Goal: Navigation & Orientation: Find specific page/section

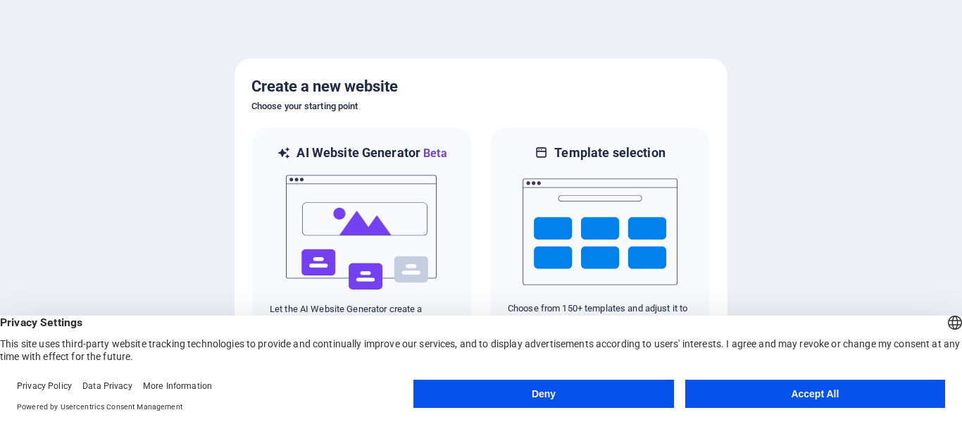
click at [596, 394] on button "Deny" at bounding box center [543, 394] width 260 height 28
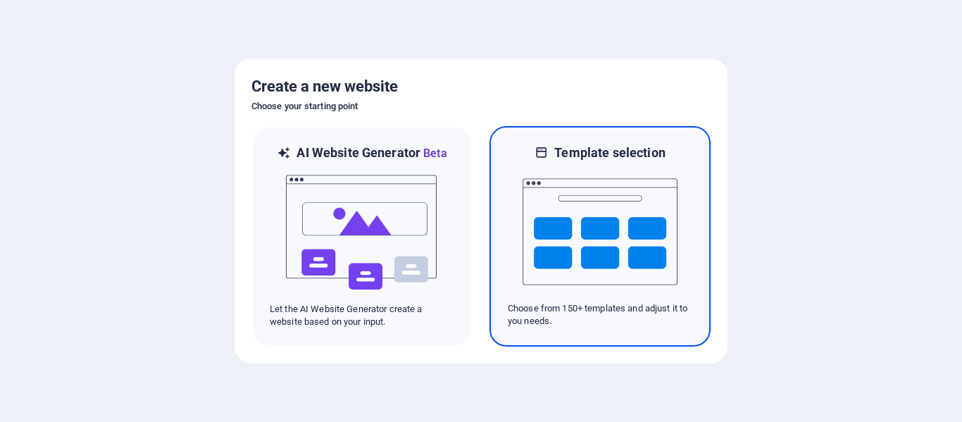
click at [633, 225] on img at bounding box center [600, 231] width 155 height 141
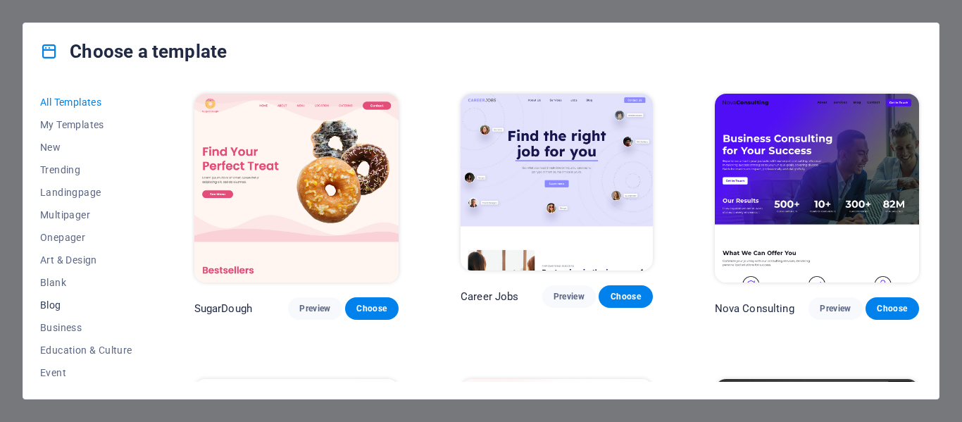
click at [55, 305] on span "Blog" at bounding box center [86, 304] width 92 height 11
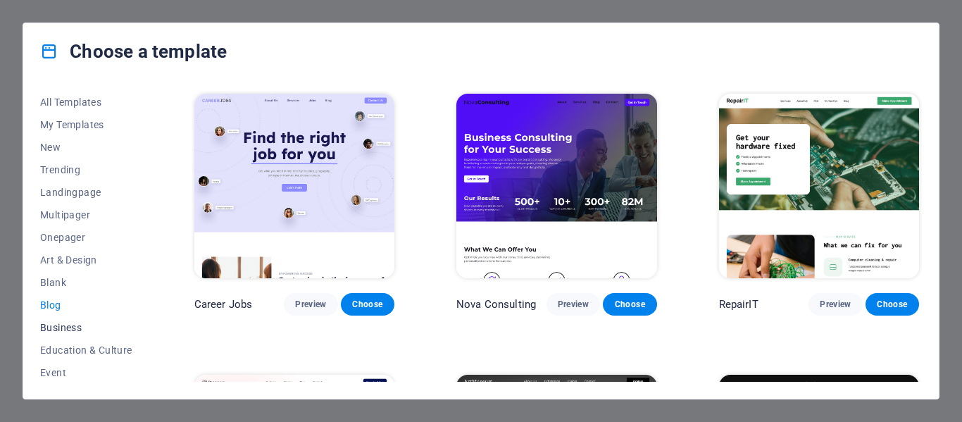
click at [62, 329] on span "Business" at bounding box center [86, 327] width 92 height 11
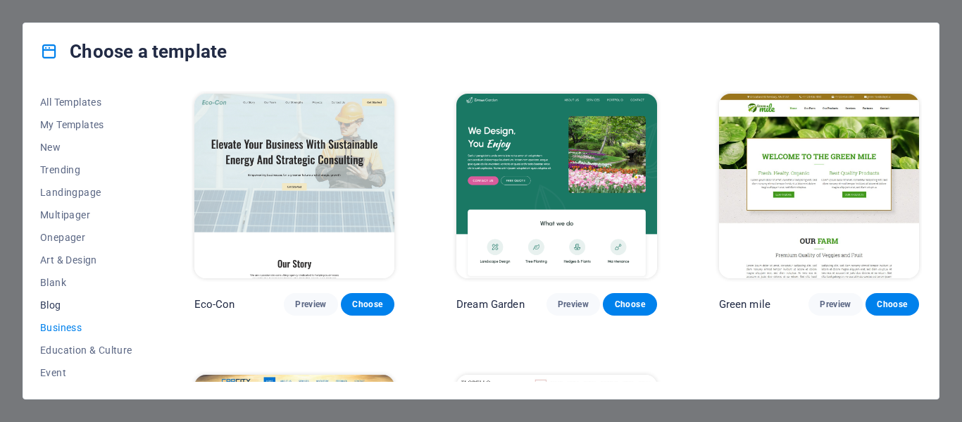
click at [61, 303] on span "Blog" at bounding box center [86, 304] width 92 height 11
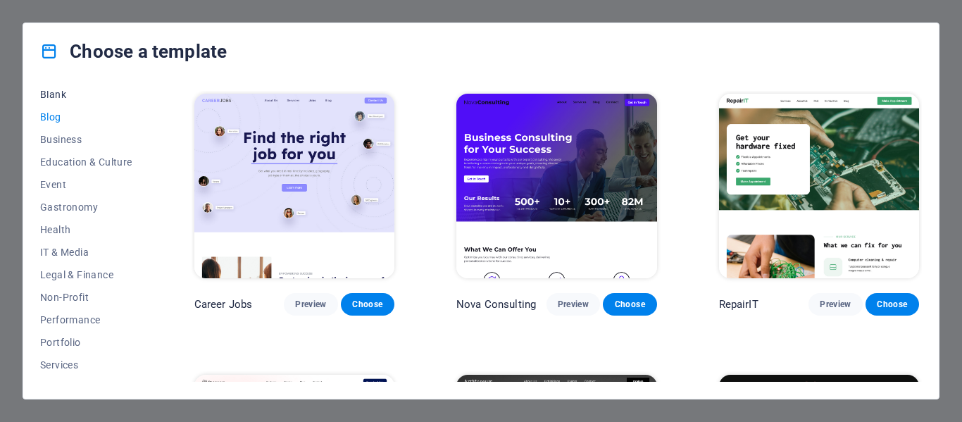
scroll to position [211, 0]
click at [54, 208] on span "Health" at bounding box center [86, 206] width 92 height 11
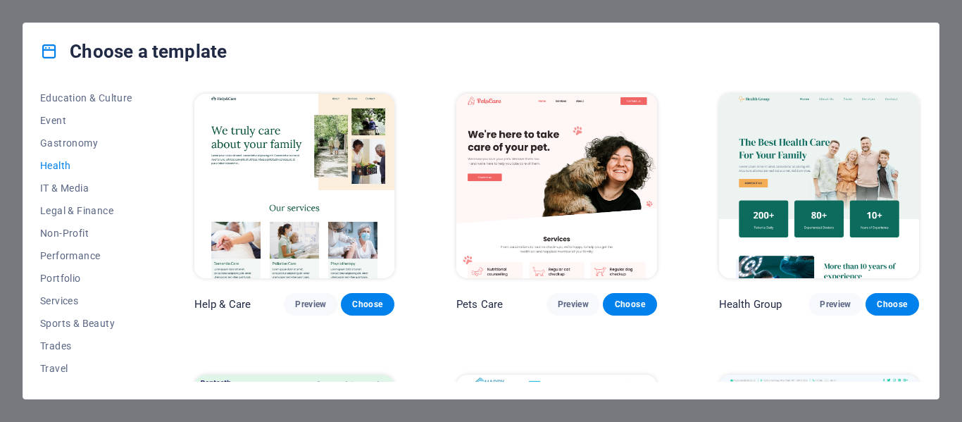
scroll to position [273, 0]
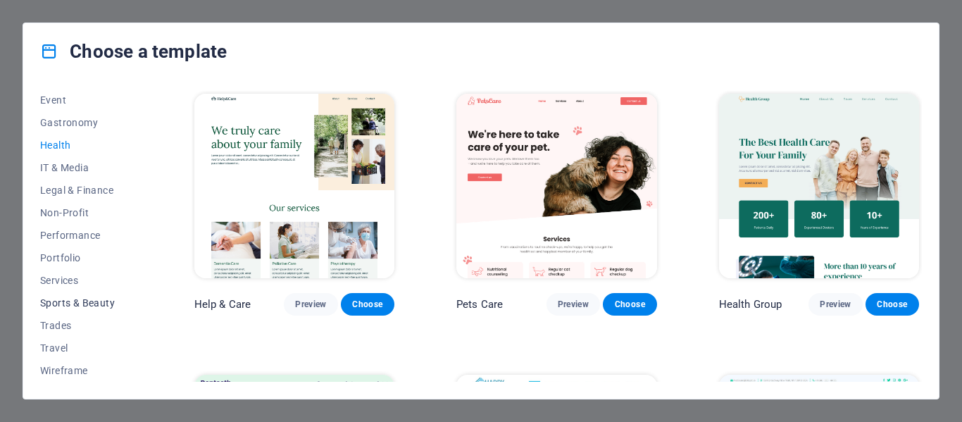
click at [63, 302] on span "Sports & Beauty" at bounding box center [86, 302] width 92 height 11
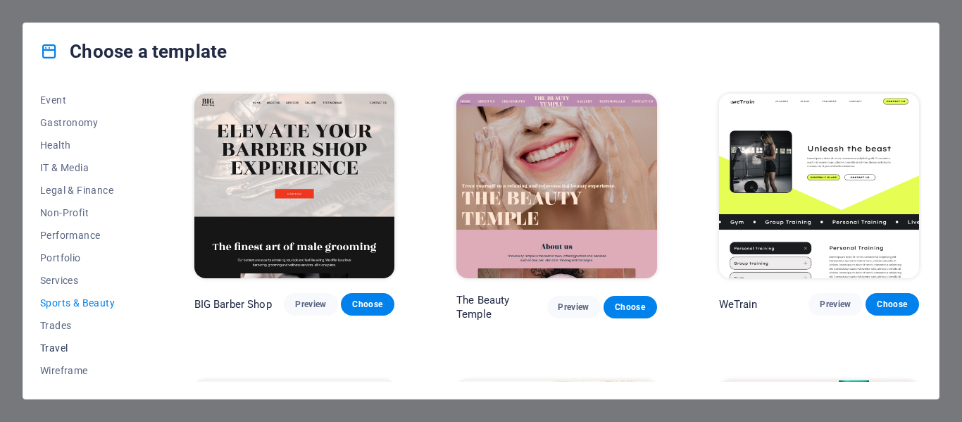
click at [61, 349] on span "Travel" at bounding box center [86, 347] width 92 height 11
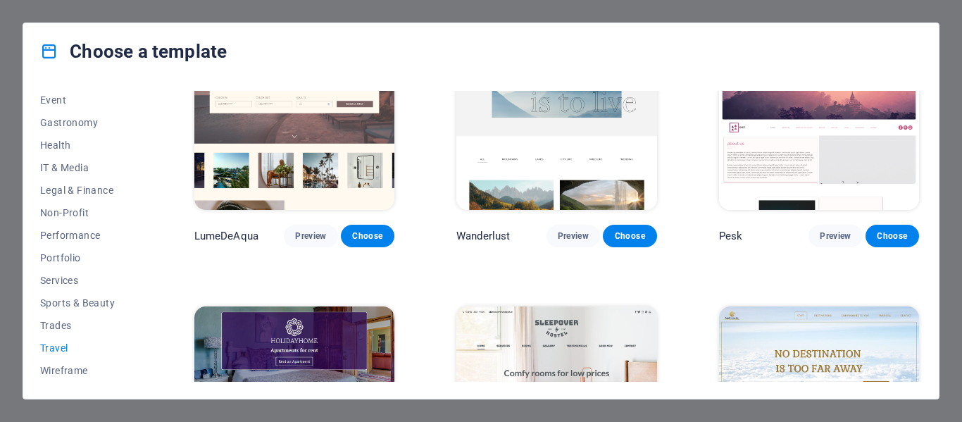
scroll to position [0, 0]
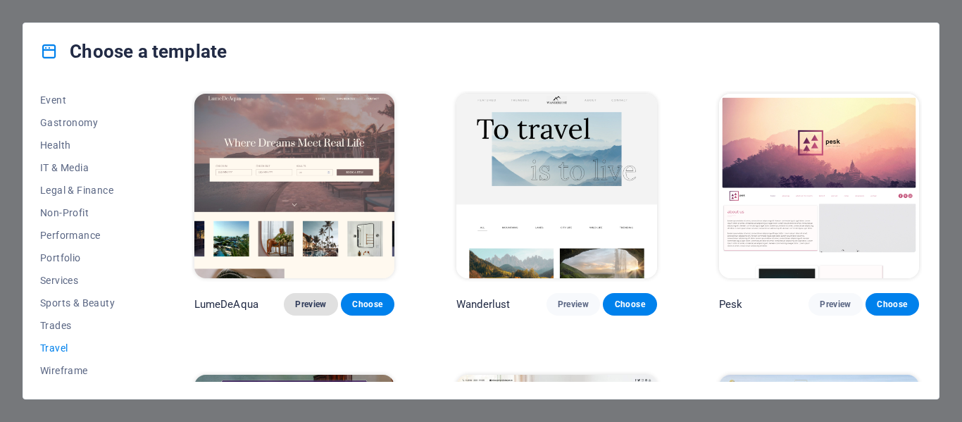
click at [318, 303] on span "Preview" at bounding box center [310, 304] width 31 height 11
